Goal: Navigation & Orientation: Find specific page/section

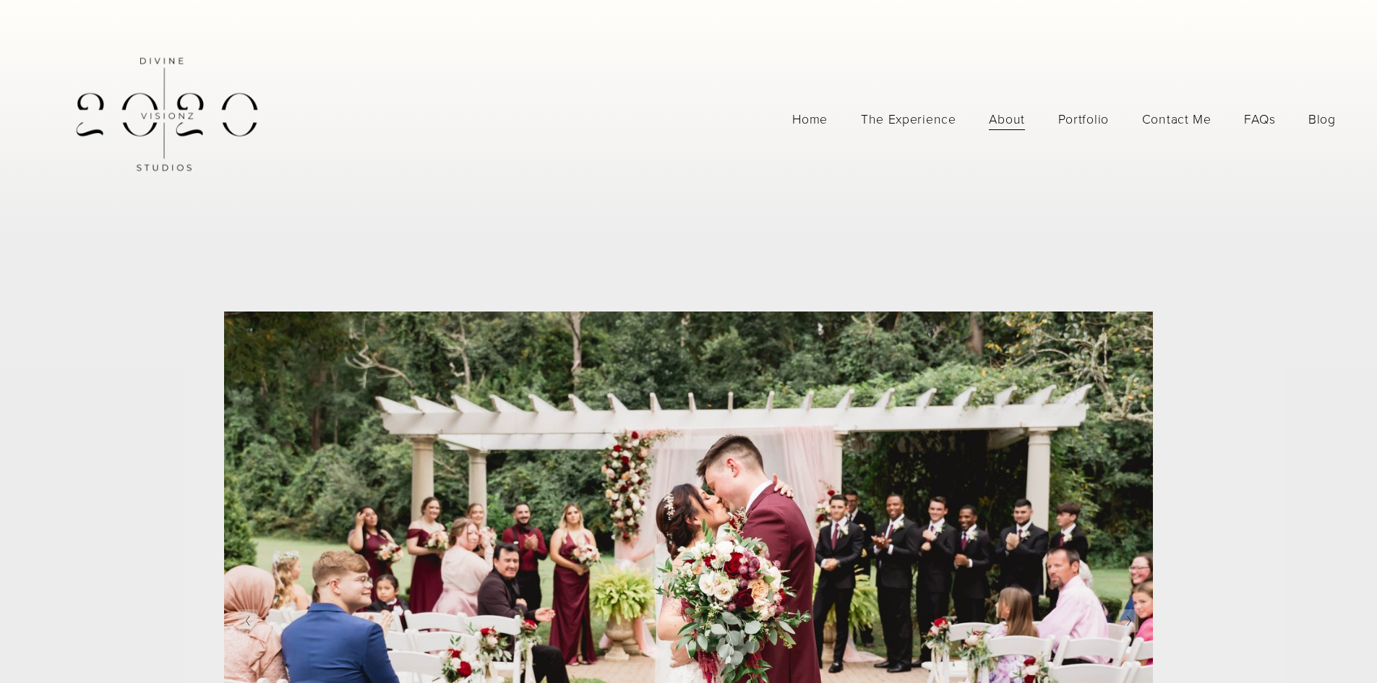
click at [824, 108] on link "Home" at bounding box center [809, 118] width 35 height 25
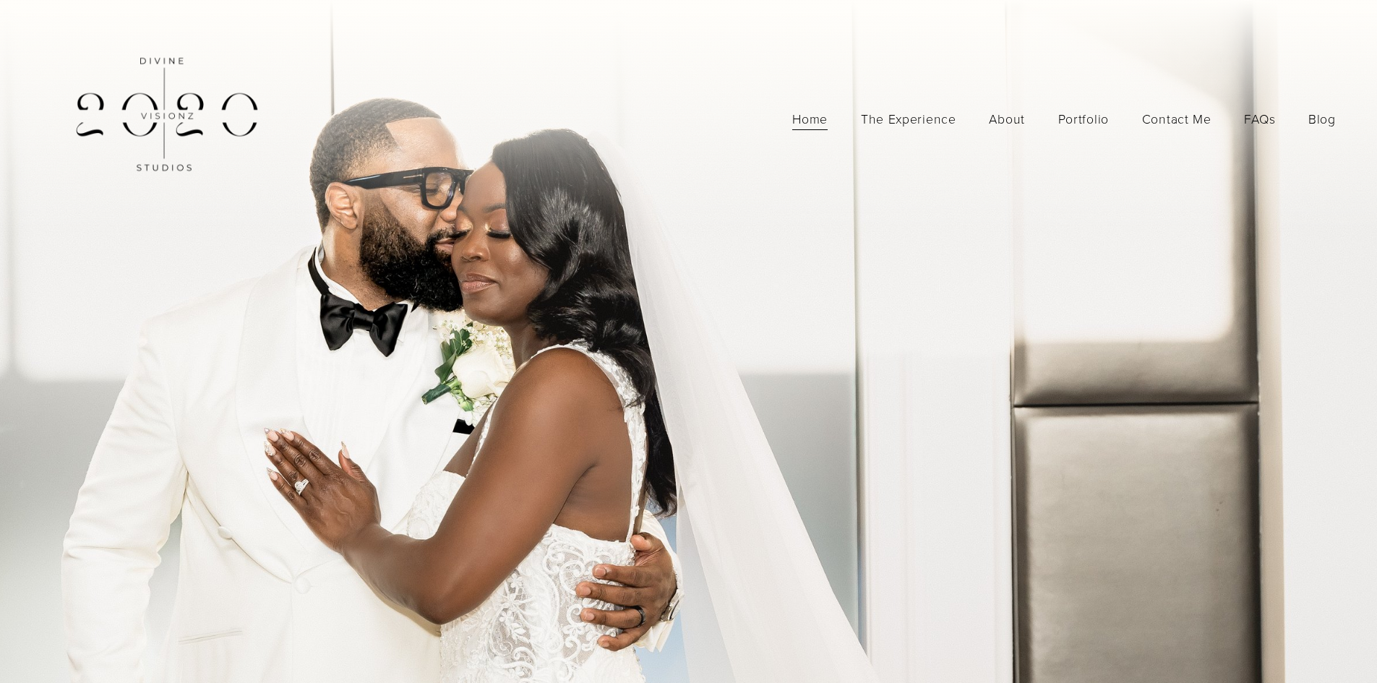
click at [1008, 124] on link "About" at bounding box center [1007, 118] width 36 height 25
